Goal: Check status: Check status

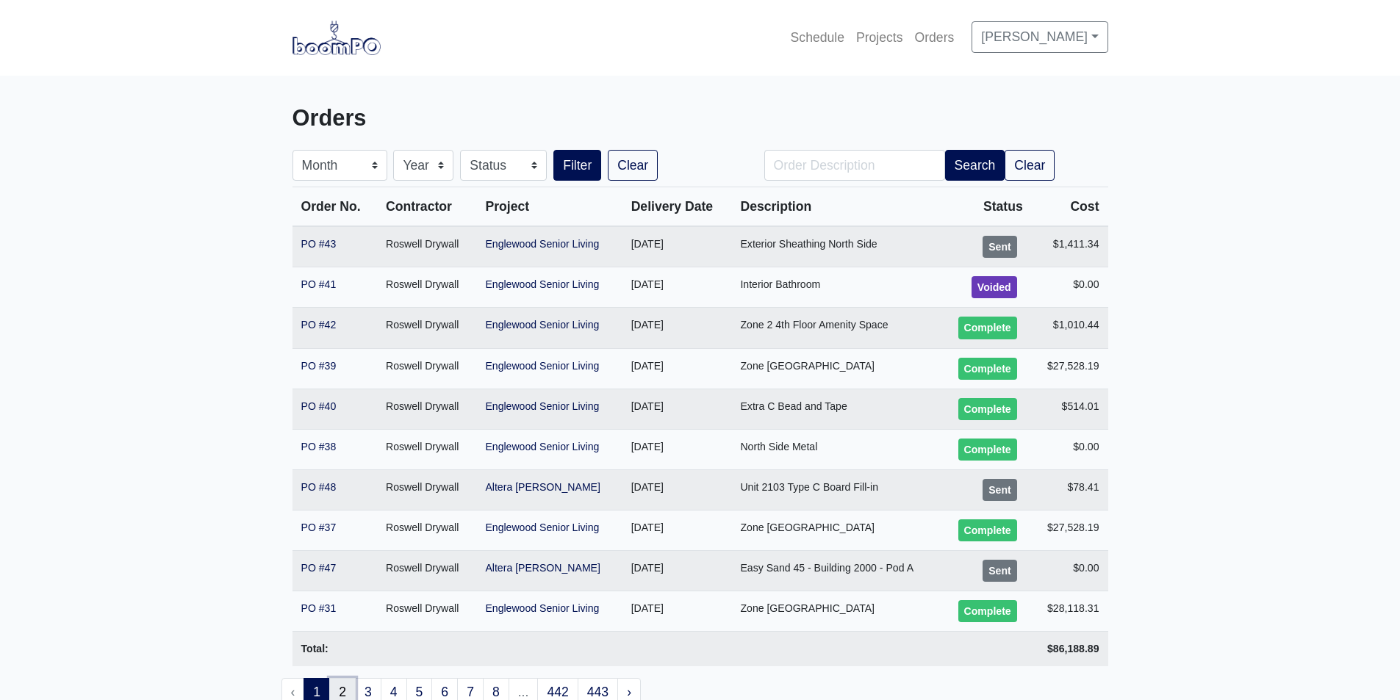
click at [333, 686] on link "2" at bounding box center [342, 692] width 26 height 29
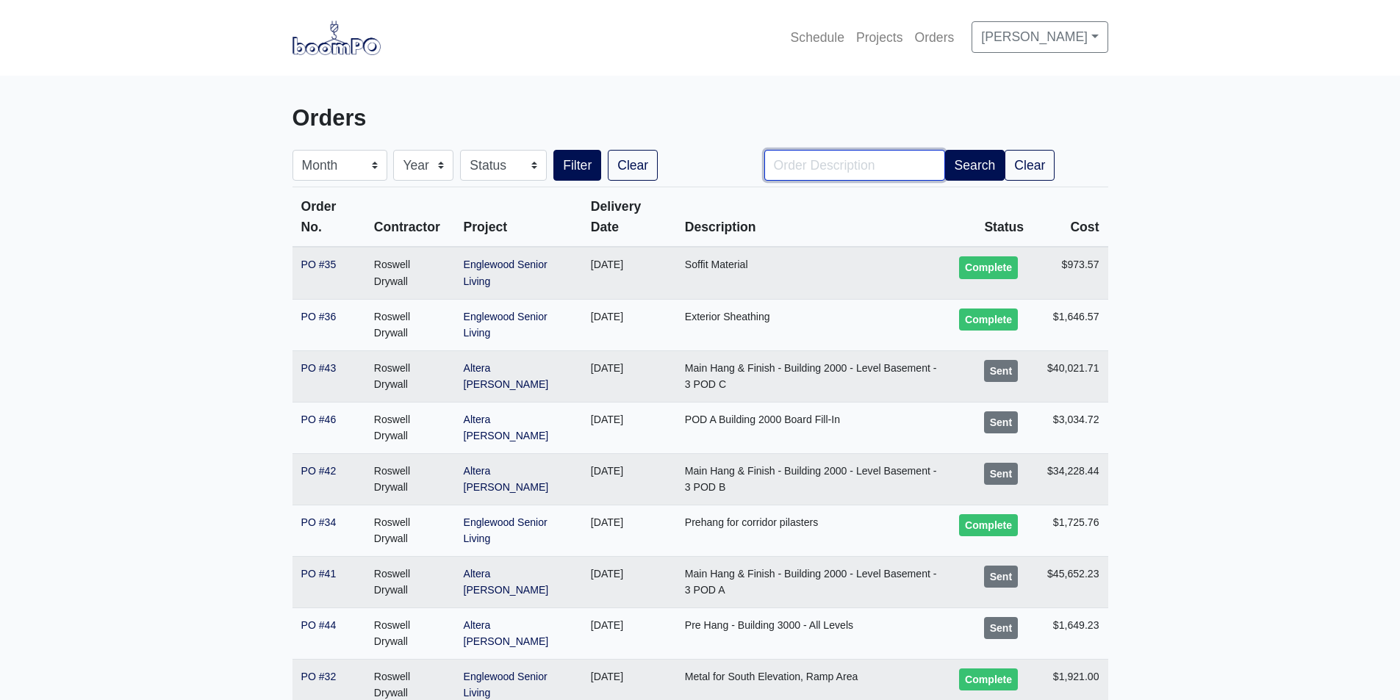
click at [880, 165] on input "Order Description" at bounding box center [854, 165] width 181 height 31
type input "Pod C"
click at [553, 150] on button "Filter" at bounding box center [577, 165] width 48 height 31
